Goal: Information Seeking & Learning: Learn about a topic

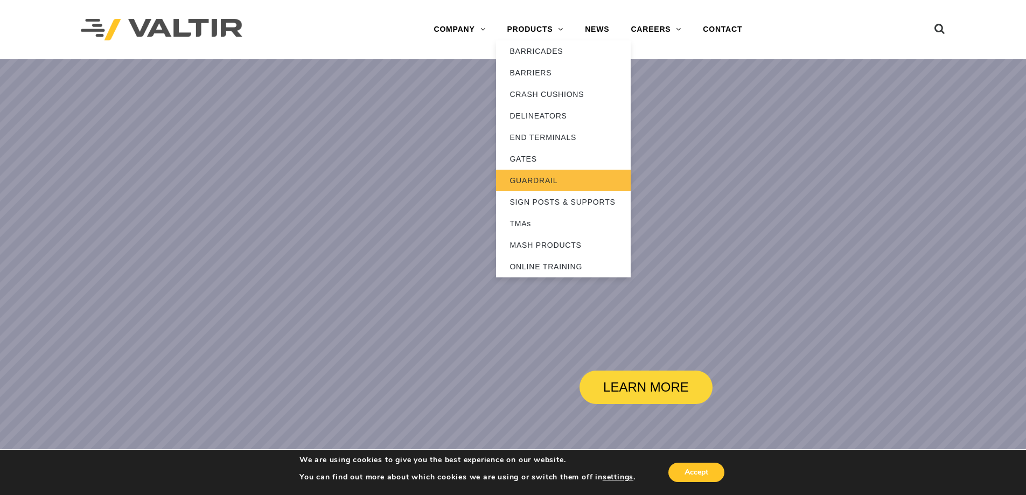
click at [545, 182] on link "GUARDRAIL" at bounding box center [563, 181] width 135 height 22
click at [553, 32] on link "PRODUCTS" at bounding box center [535, 30] width 78 height 22
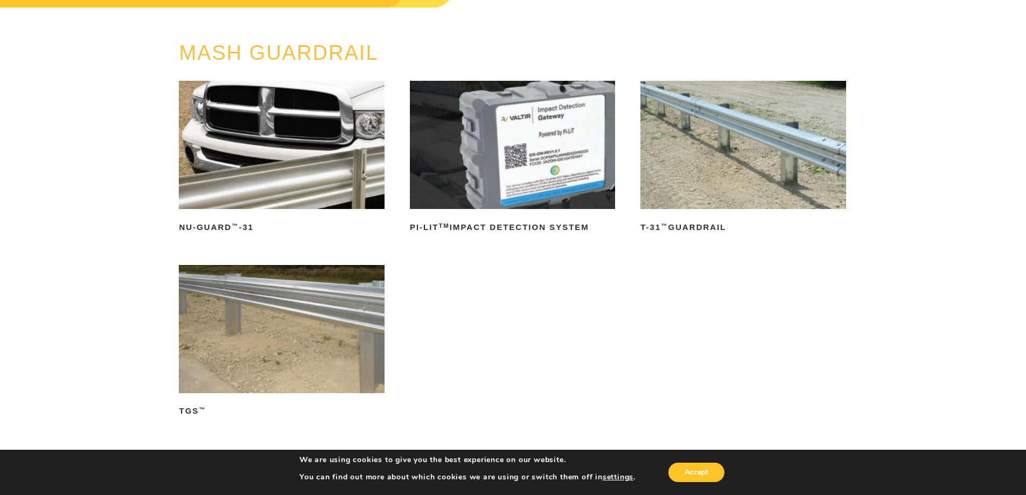
scroll to position [108, 0]
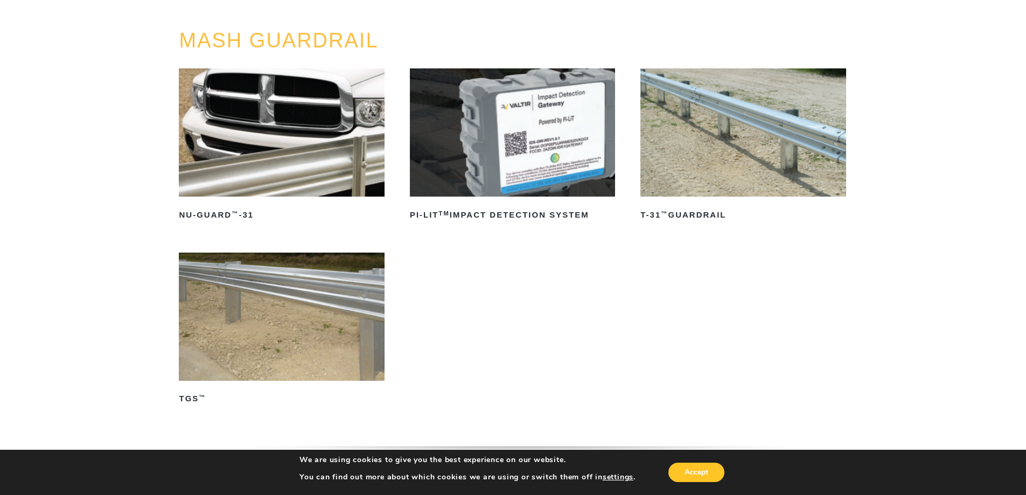
click at [705, 145] on img at bounding box center [742, 132] width 205 height 128
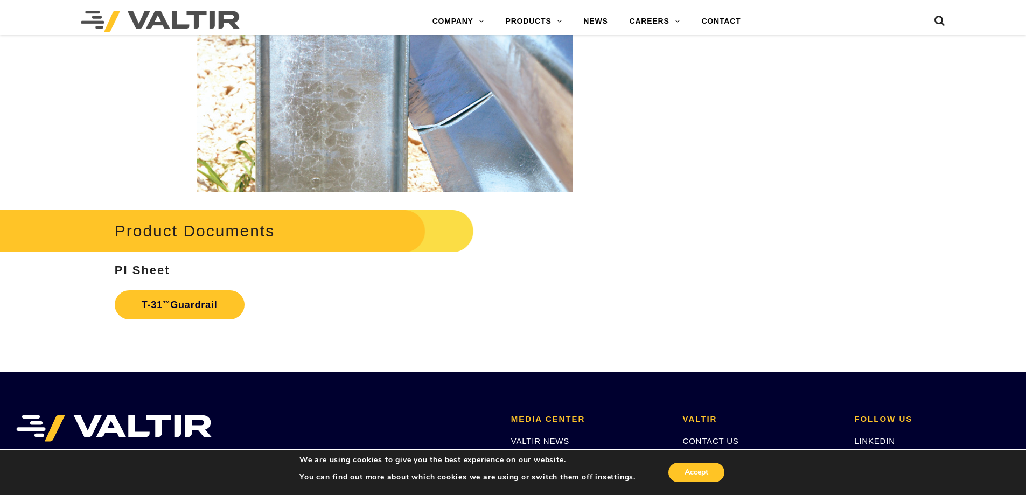
scroll to position [1831, 0]
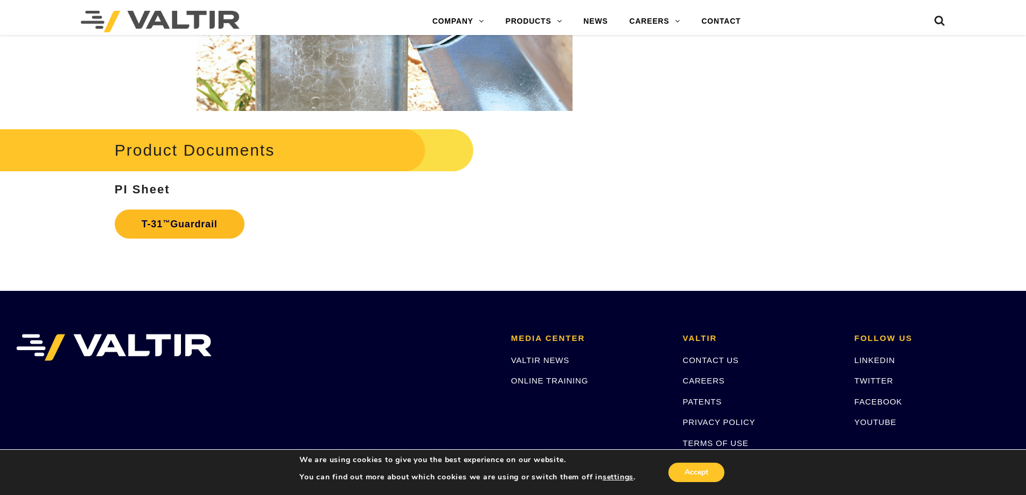
click at [184, 221] on link "T-31 ™ Guardrail" at bounding box center [180, 224] width 130 height 29
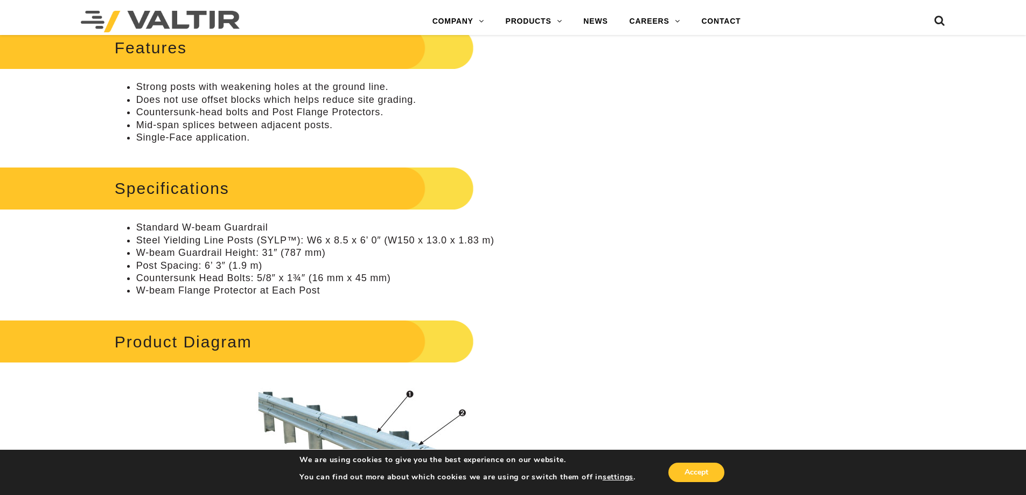
scroll to position [431, 0]
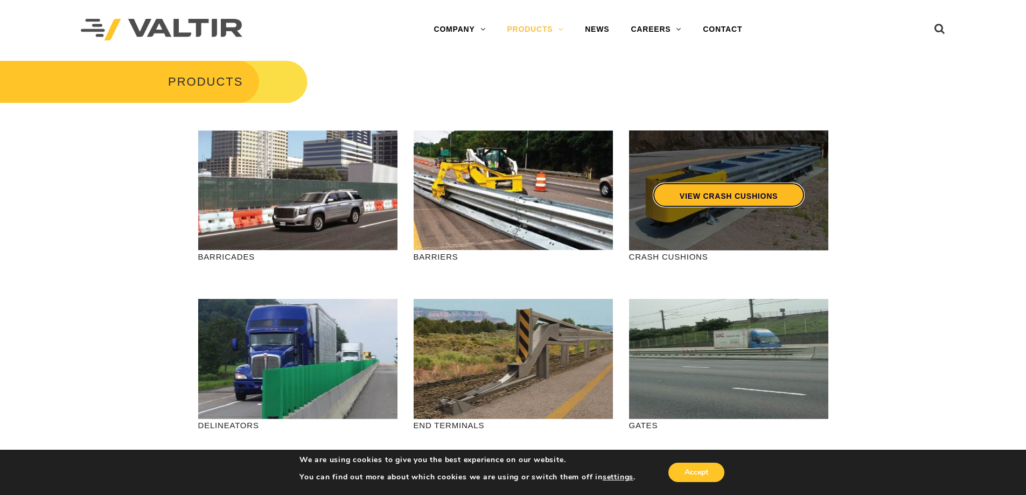
click at [699, 191] on link "VIEW CRASH CUSHIONS" at bounding box center [728, 195] width 152 height 25
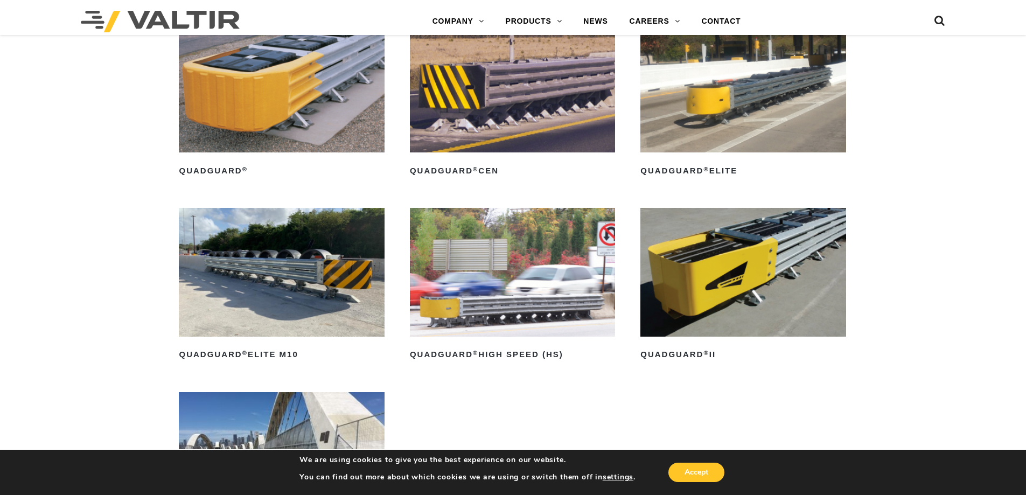
scroll to position [808, 0]
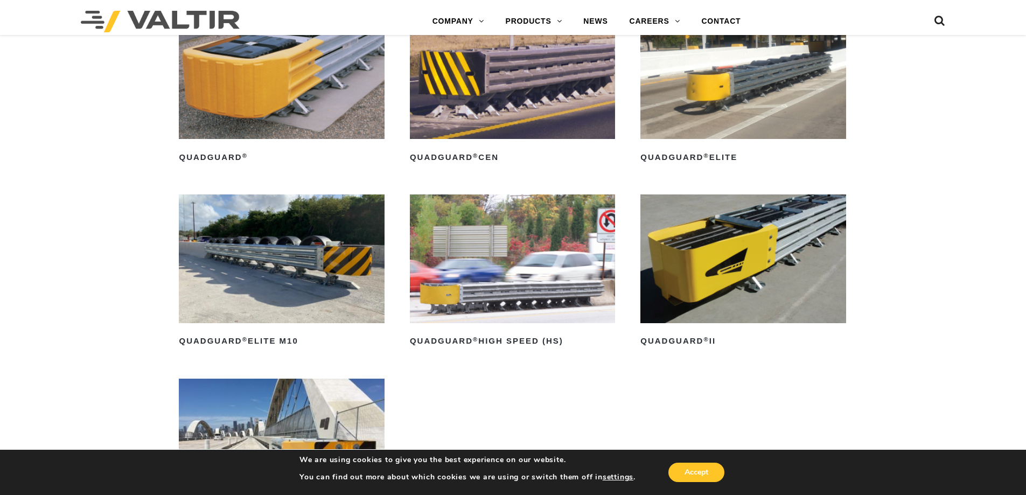
click at [262, 61] on img at bounding box center [281, 75] width 205 height 128
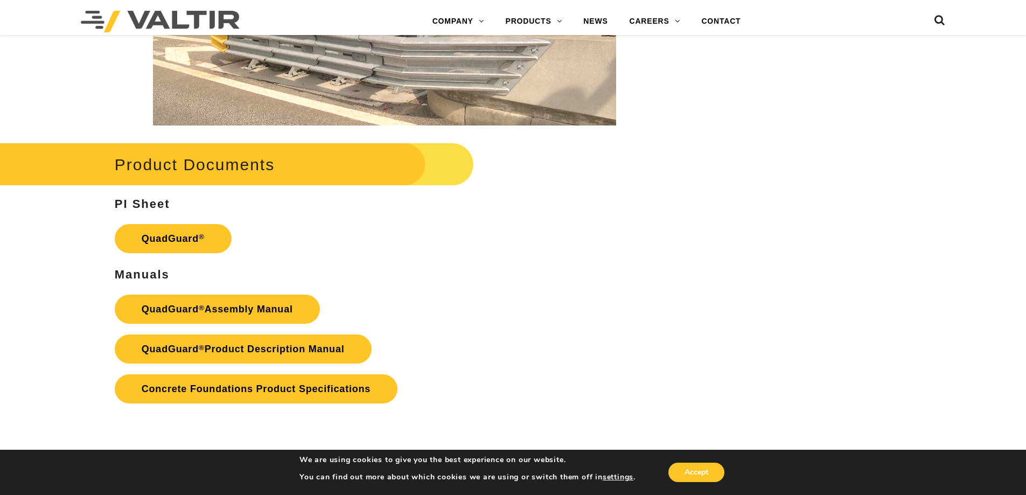
scroll to position [2155, 0]
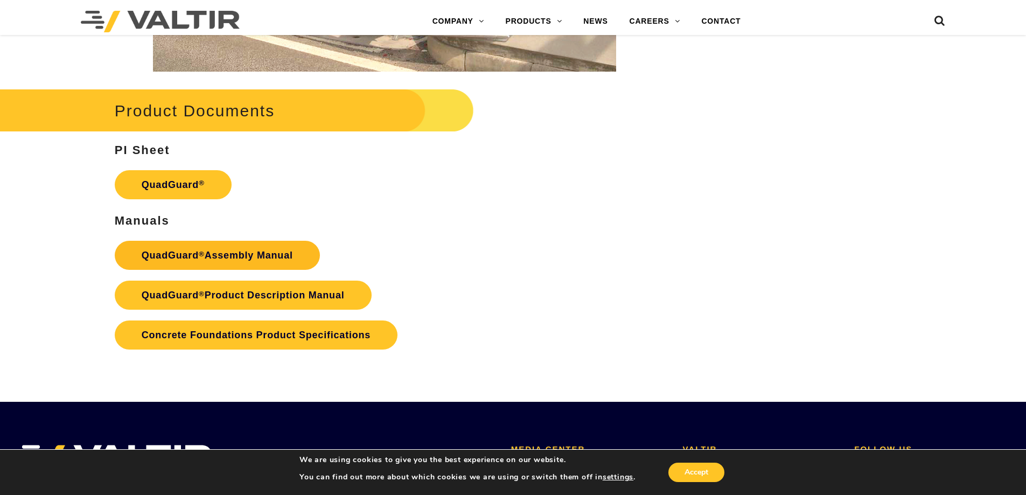
click at [242, 257] on link "QuadGuard ® Assembly Manual" at bounding box center [217, 255] width 205 height 29
